Goal: Navigation & Orientation: Find specific page/section

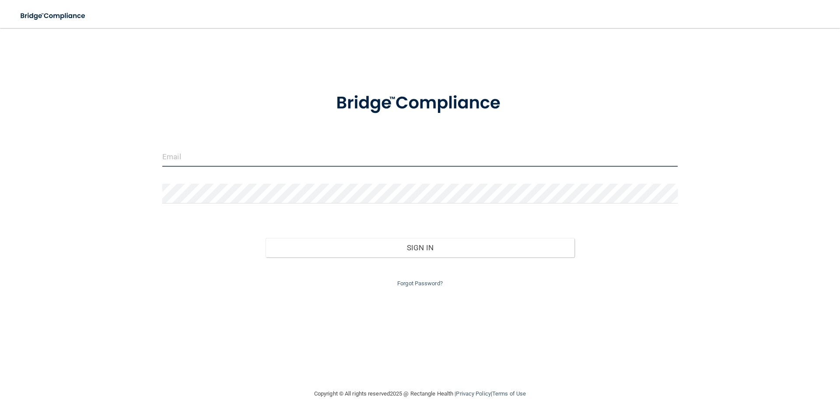
click at [234, 161] on input "email" at bounding box center [420, 157] width 516 height 20
type input "[EMAIL_ADDRESS][DOMAIN_NAME]"
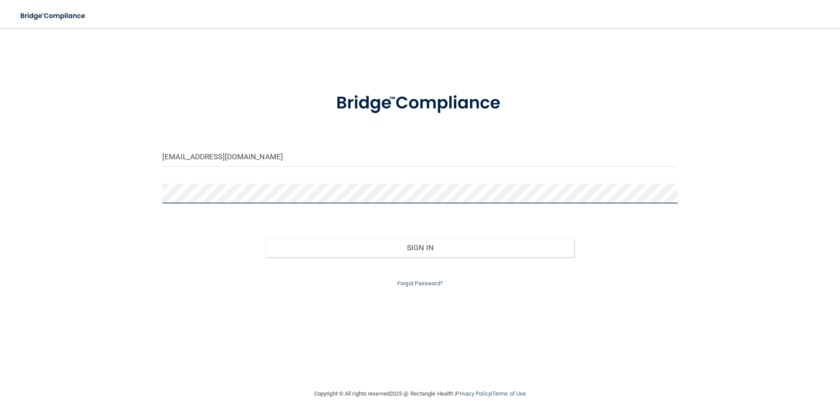
click at [266, 238] on button "Sign In" at bounding box center [420, 247] width 309 height 19
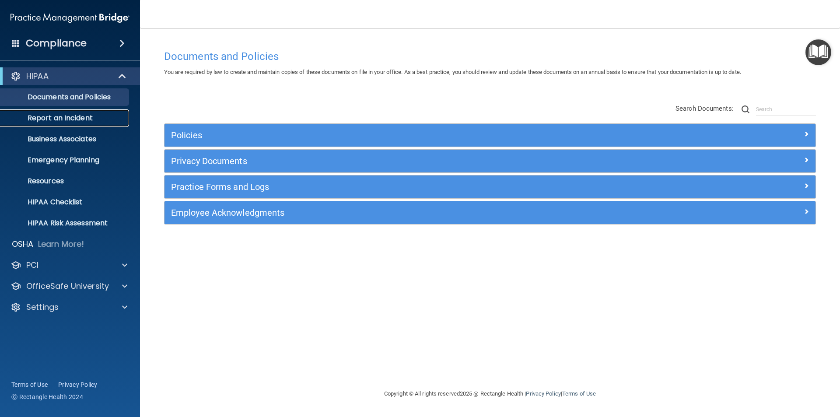
click at [66, 118] on p "Report an Incident" at bounding box center [66, 118] width 120 height 9
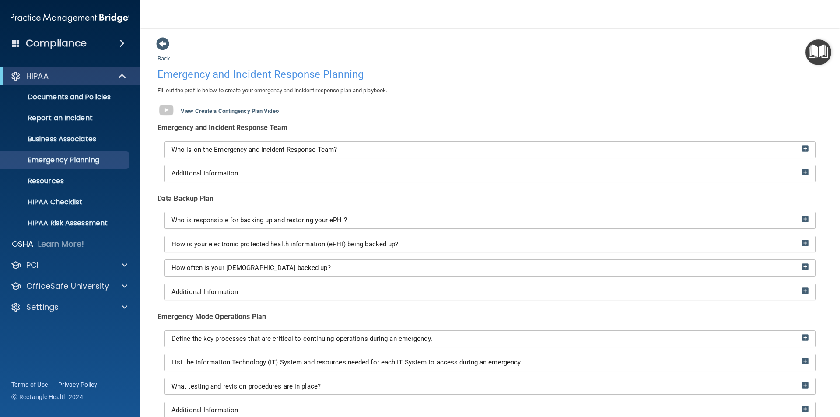
scroll to position [44, 0]
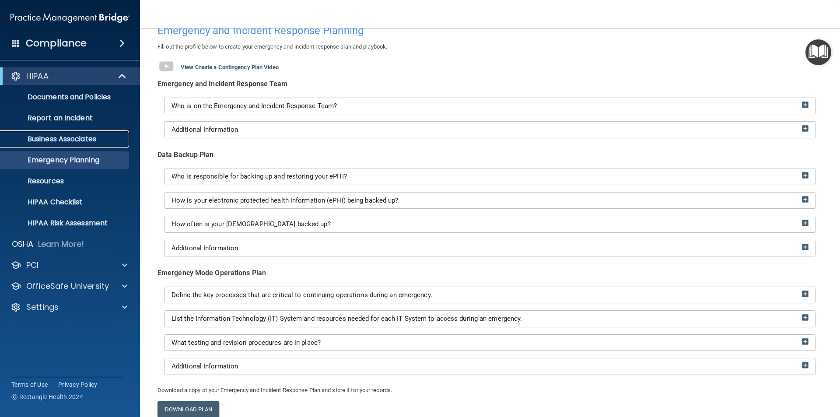
click at [88, 137] on p "Business Associates" at bounding box center [66, 139] width 120 height 9
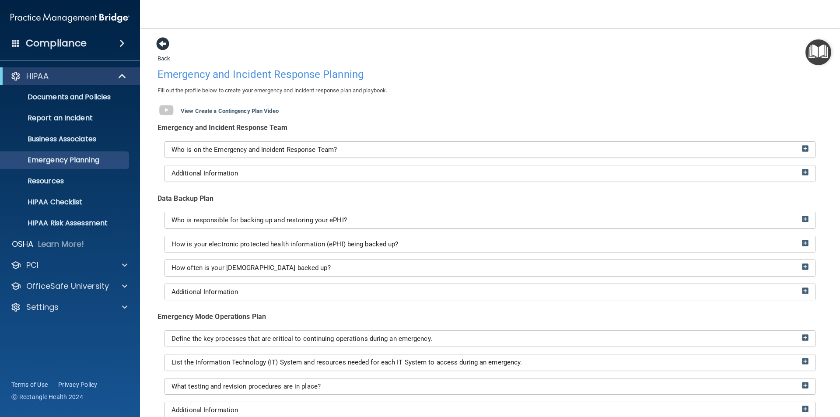
click at [163, 44] on span at bounding box center [162, 43] width 13 height 13
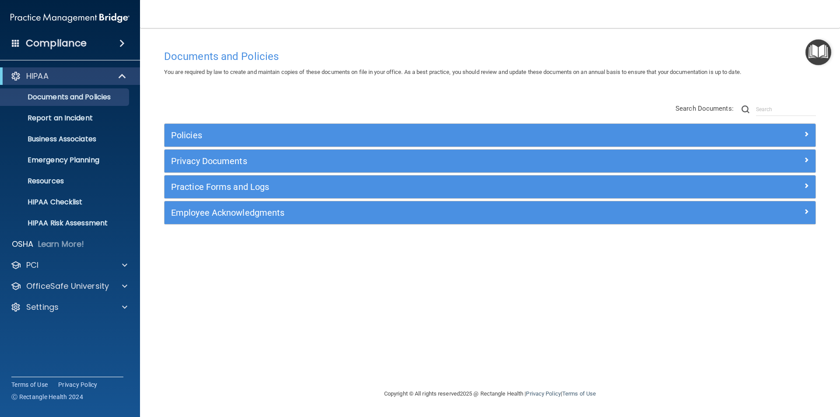
click at [756, 293] on div "Documents and Policies You are required by law to create and maintain copies of…" at bounding box center [490, 217] width 665 height 343
click at [124, 303] on span at bounding box center [124, 307] width 5 height 11
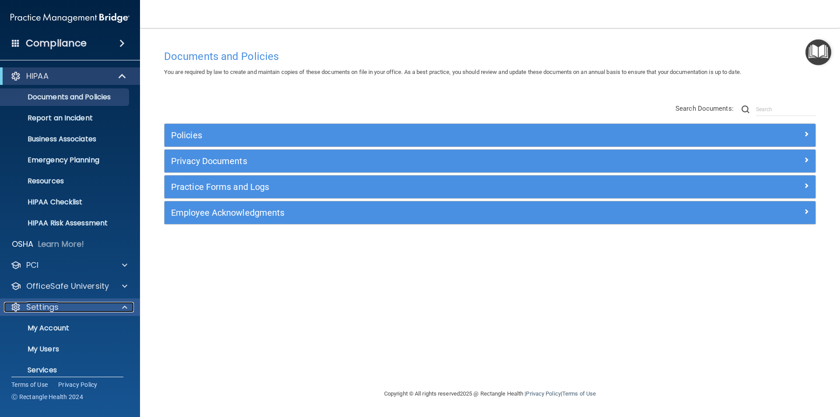
scroll to position [30, 0]
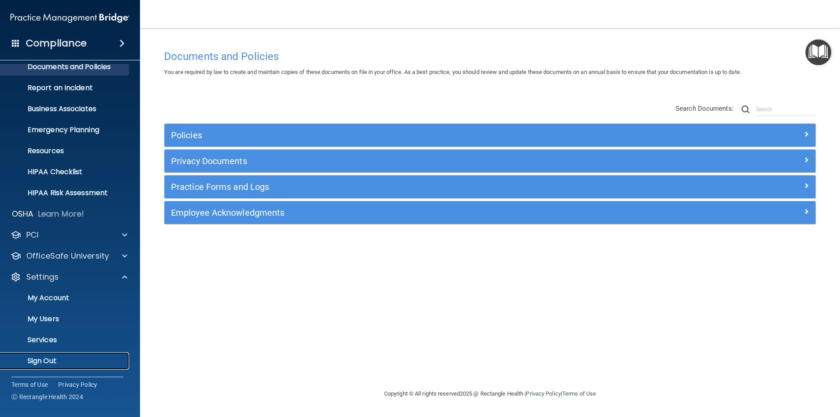
click at [39, 354] on link "Sign Out" at bounding box center [60, 361] width 138 height 18
